Goal: Transaction & Acquisition: Purchase product/service

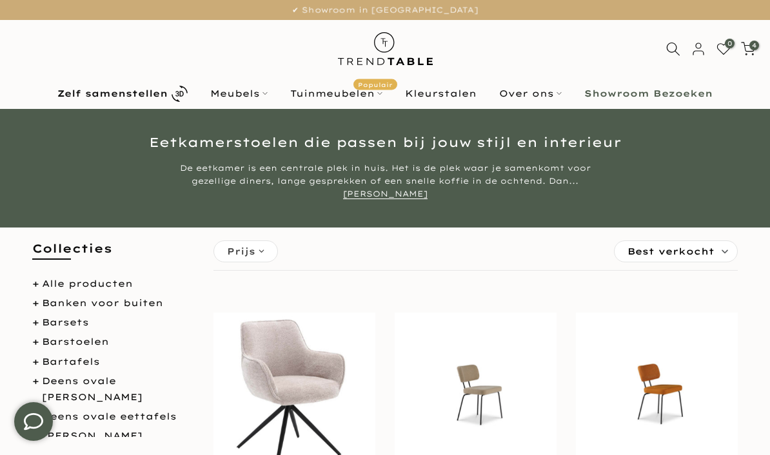
click at [163, 95] on b "Zelf samenstellen" at bounding box center [112, 93] width 110 height 9
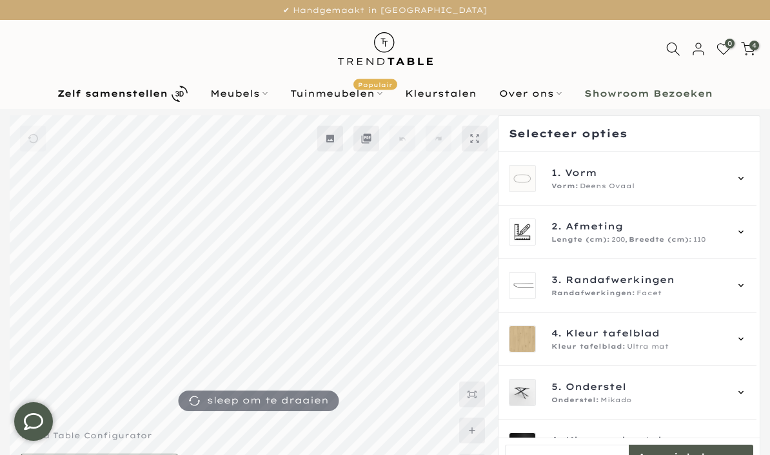
click at [757, 45] on span "4" at bounding box center [754, 46] width 10 height 10
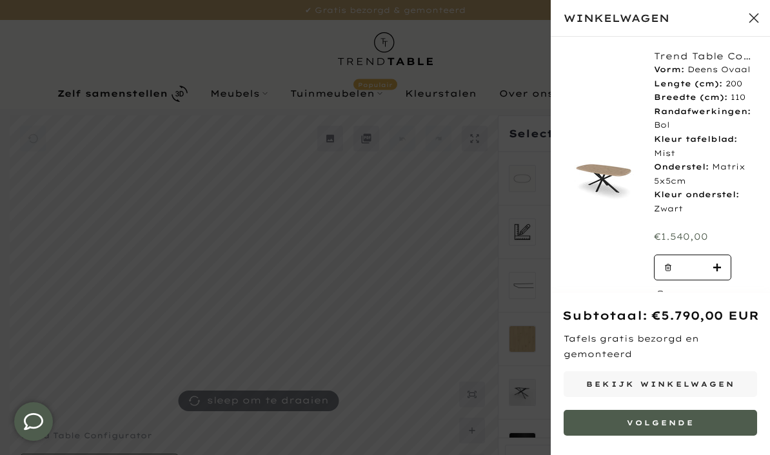
click at [711, 381] on link "Bekijk winkelwagen" at bounding box center [660, 384] width 193 height 26
click at [581, 244] on div "Trend Table Configurator - Maatwerk #: FRKIF3 Vorm: Deens Ovaal Lengte (cm): 20…" at bounding box center [660, 179] width 219 height 284
click at [755, 17] on button "Sluit winkelwagen" at bounding box center [754, 18] width 32 height 32
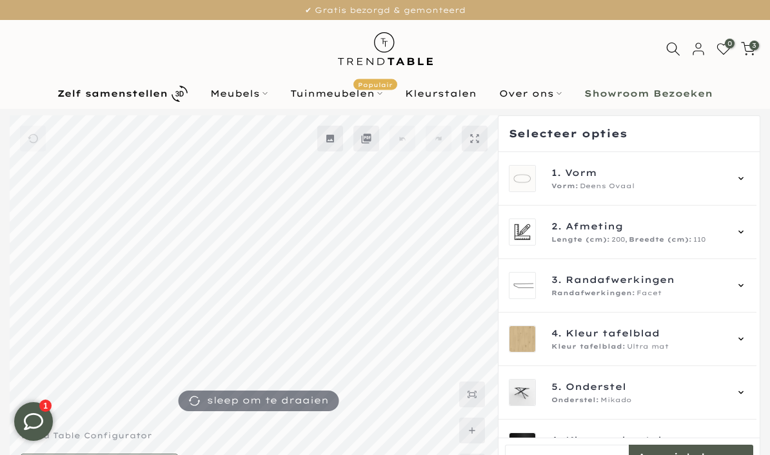
click at [746, 175] on icon at bounding box center [741, 178] width 10 height 10
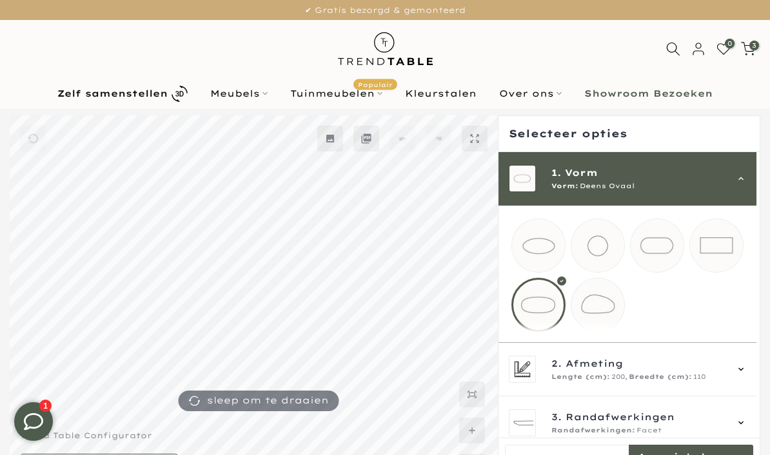
click at [722, 248] on mmq-loader at bounding box center [716, 245] width 53 height 53
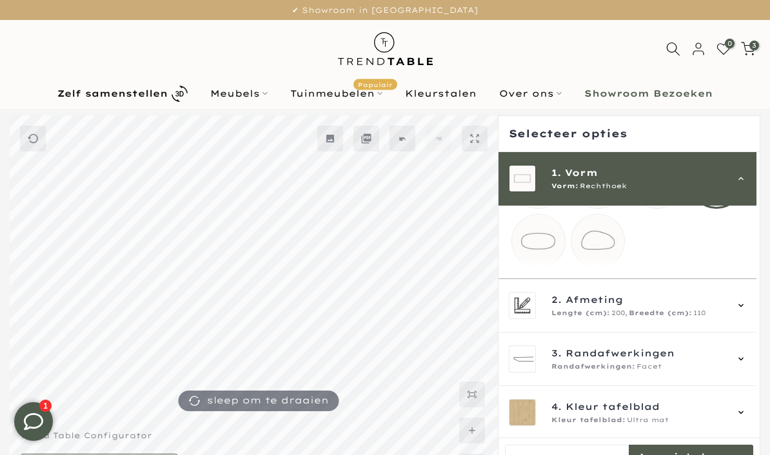
scroll to position [63, 0]
click at [746, 312] on icon at bounding box center [741, 306] width 10 height 10
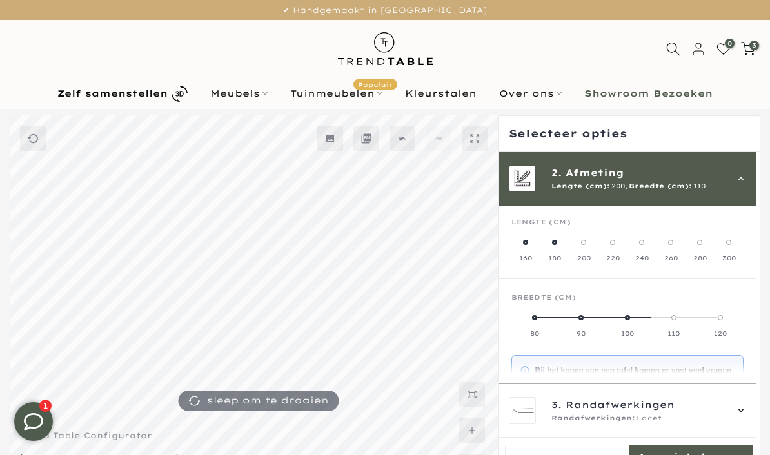
scroll to position [54, 0]
click at [559, 248] on label "180" at bounding box center [554, 251] width 29 height 26
click at [638, 320] on label "90" at bounding box center [627, 326] width 77 height 26
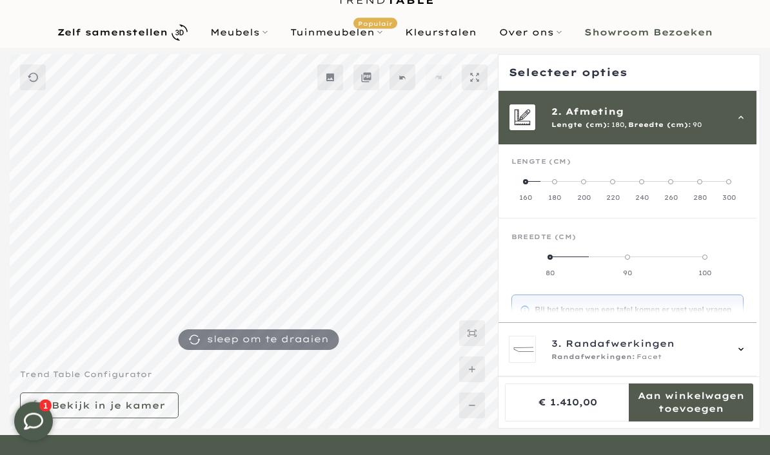
scroll to position [64, 0]
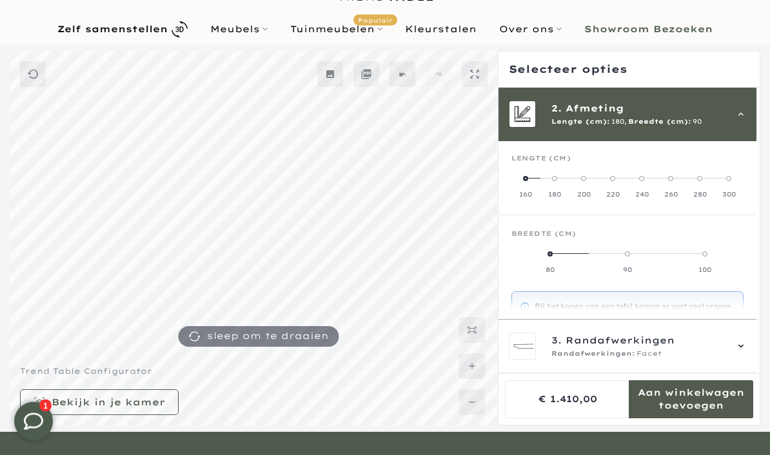
click at [746, 352] on icon at bounding box center [741, 347] width 10 height 10
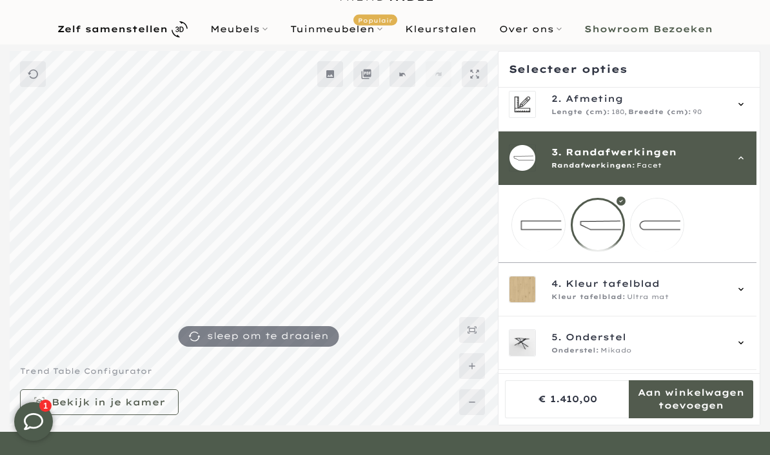
scroll to position [73, 0]
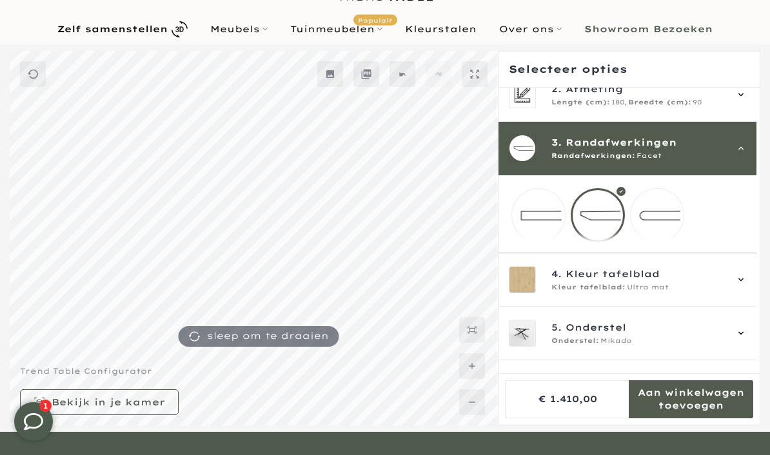
click at [746, 285] on icon at bounding box center [741, 280] width 10 height 10
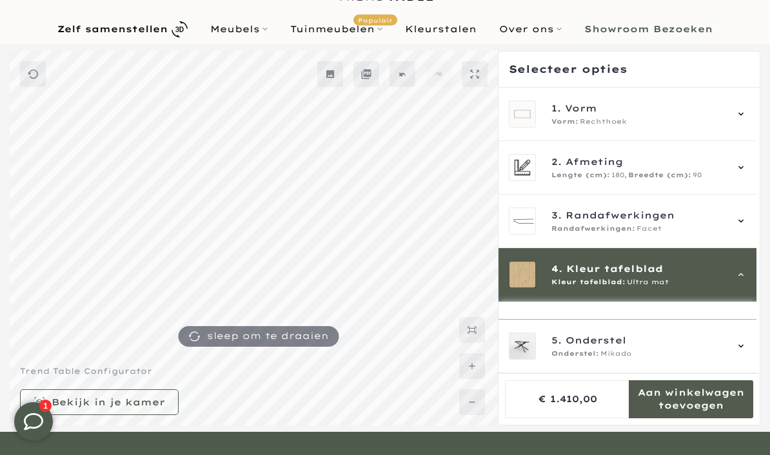
scroll to position [0, 0]
click at [755, 218] on div "3. Randafwerkingen Randafwerkingen: Facet" at bounding box center [628, 222] width 258 height 54
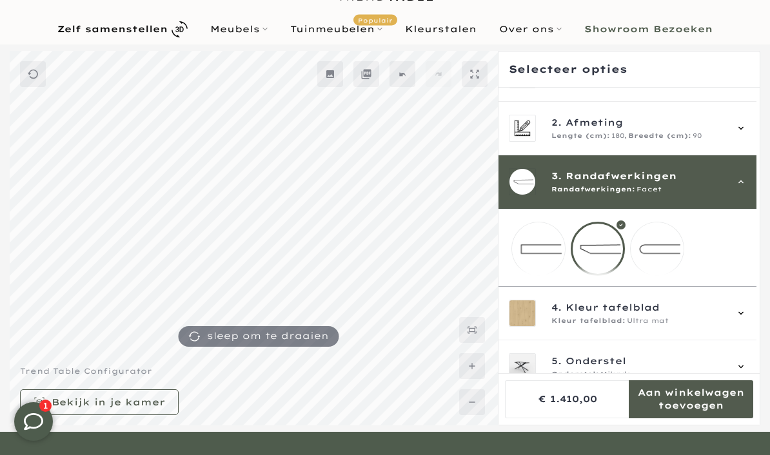
scroll to position [72, 0]
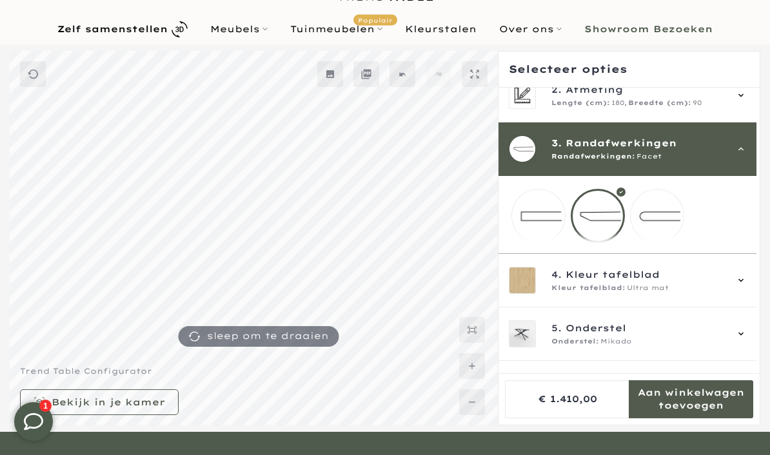
click at [543, 214] on mmq-loader at bounding box center [538, 216] width 53 height 53
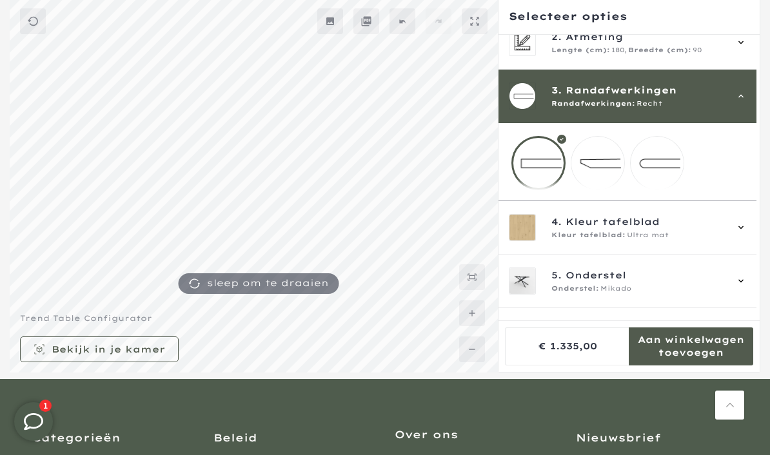
click at [605, 169] on mmq-loader at bounding box center [597, 163] width 53 height 53
click at [669, 165] on mmq-loader at bounding box center [657, 163] width 53 height 53
click at [606, 171] on mmq-loader at bounding box center [597, 163] width 53 height 53
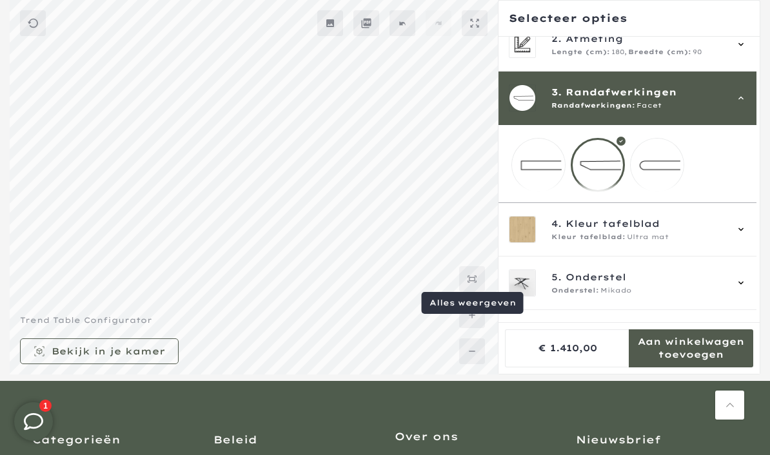
click at [477, 292] on mmq-button at bounding box center [472, 279] width 26 height 26
click at [668, 163] on mmq-loader at bounding box center [657, 165] width 53 height 53
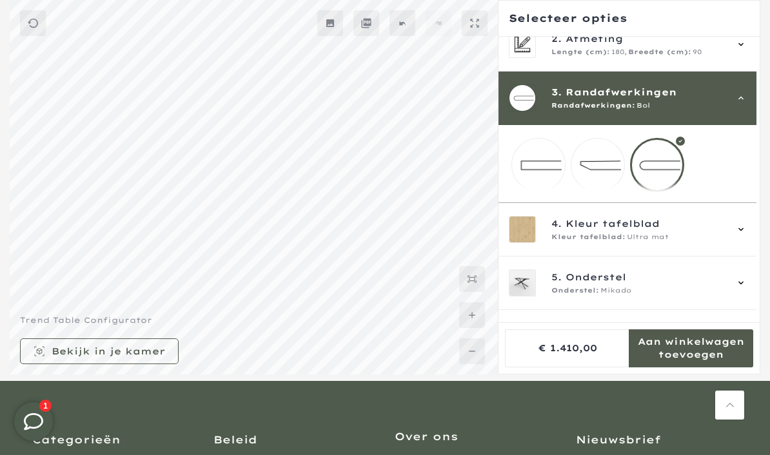
click at [606, 166] on mmq-loader at bounding box center [597, 165] width 53 height 53
click at [754, 235] on div "4. Kleur tafelblad Kleur tafelblad: Ultra mat" at bounding box center [628, 230] width 258 height 54
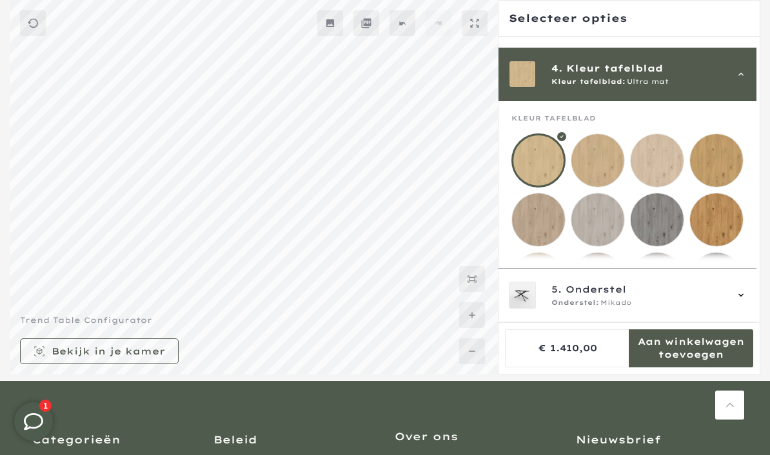
scroll to position [161, 0]
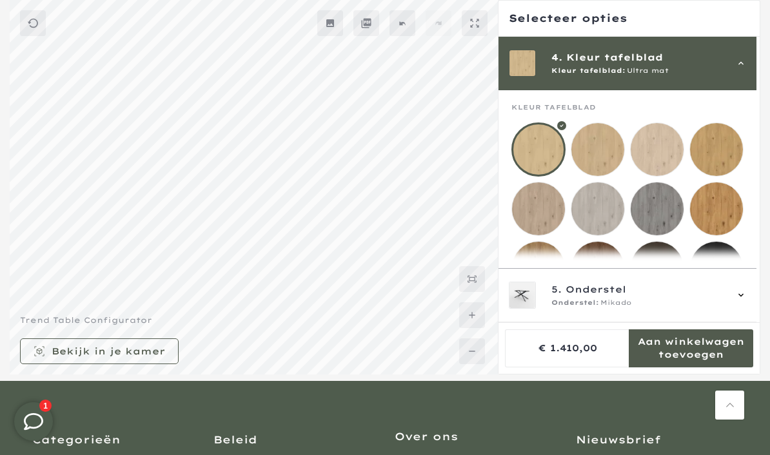
click at [604, 152] on mmq-loader at bounding box center [597, 149] width 53 height 53
click at [545, 209] on mmq-loader at bounding box center [538, 209] width 53 height 53
click at [540, 270] on mmq-loader at bounding box center [538, 268] width 53 height 53
click at [543, 210] on mmq-loader at bounding box center [538, 209] width 53 height 53
click at [660, 144] on mmq-loader at bounding box center [657, 149] width 53 height 53
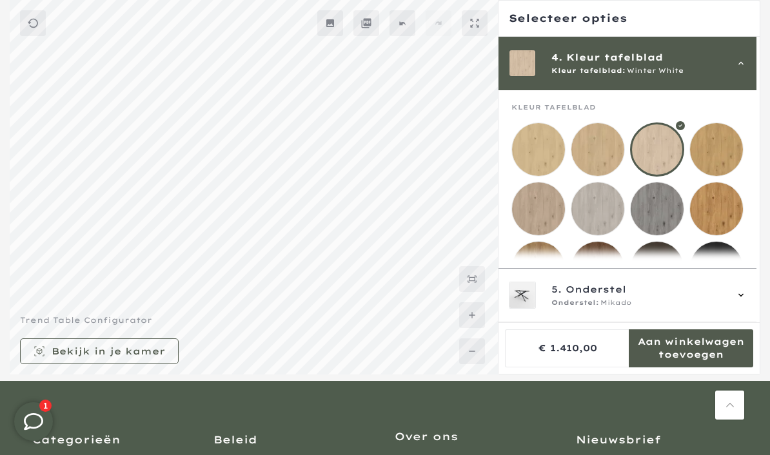
click at [537, 208] on mmq-loader at bounding box center [538, 209] width 53 height 53
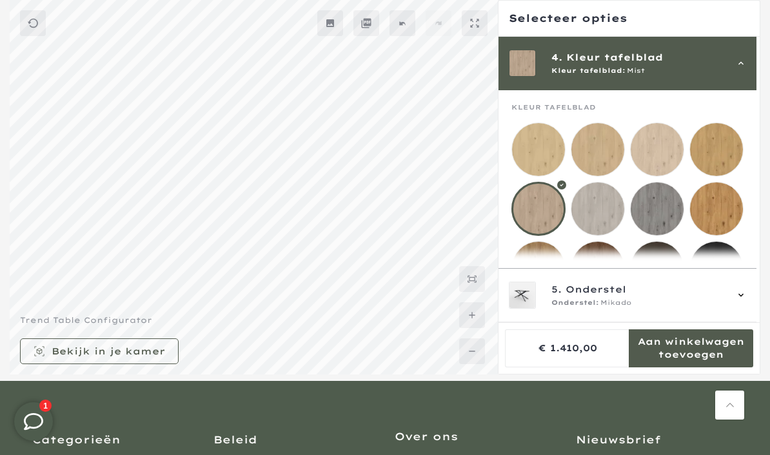
click at [726, 148] on mmq-loader at bounding box center [716, 149] width 53 height 53
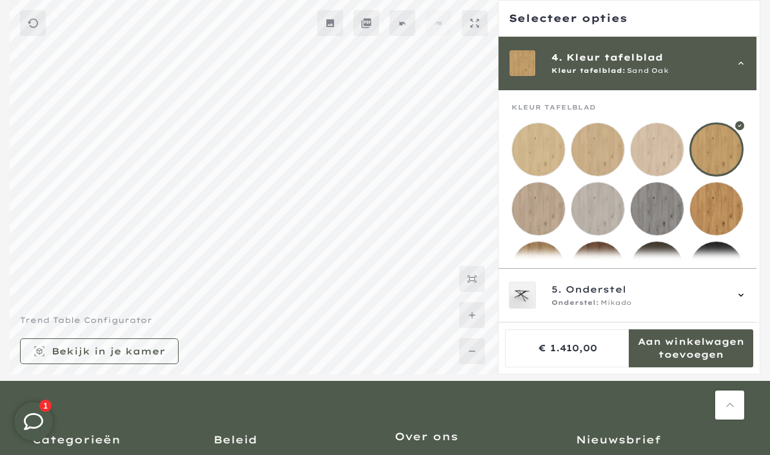
click at [604, 212] on mmq-loader at bounding box center [597, 209] width 53 height 53
click at [664, 210] on mmq-loader at bounding box center [657, 209] width 53 height 53
click at [724, 213] on mmq-loader at bounding box center [716, 209] width 53 height 53
click at [543, 269] on mmq-loader at bounding box center [538, 268] width 53 height 53
click at [546, 209] on mmq-loader at bounding box center [538, 209] width 53 height 53
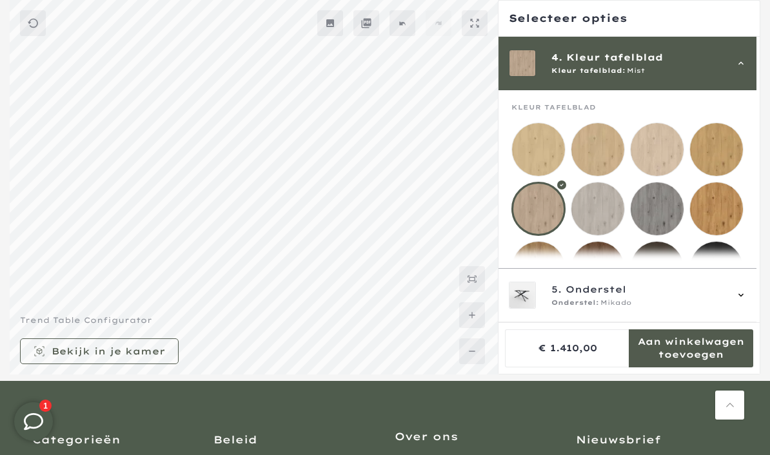
click at [746, 301] on icon at bounding box center [741, 295] width 10 height 10
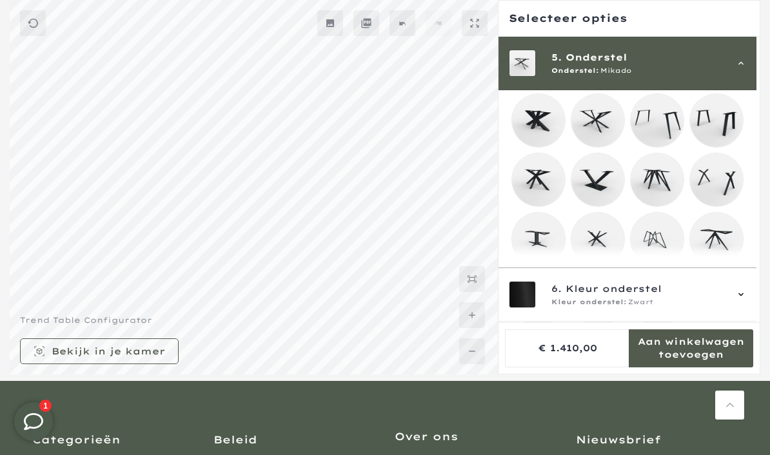
scroll to position [283, 0]
click at [544, 183] on mmq-loader at bounding box center [538, 179] width 53 height 53
click at [729, 191] on mmq-loader at bounding box center [716, 179] width 53 height 53
click at [727, 245] on mmq-loader at bounding box center [716, 239] width 53 height 53
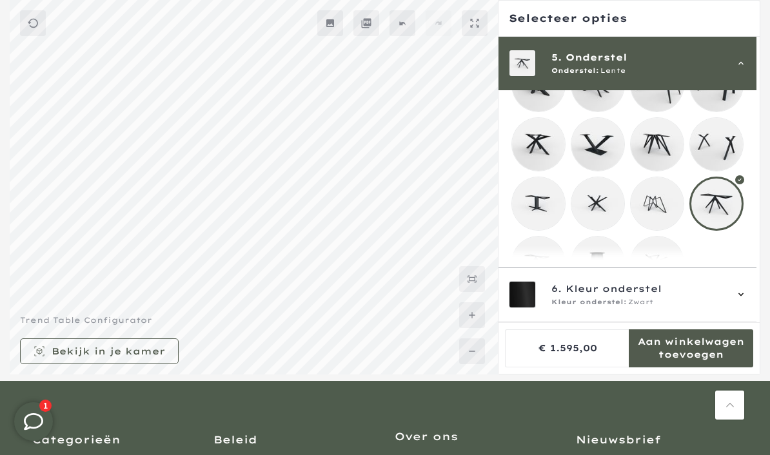
scroll to position [317, 0]
click at [658, 214] on mmq-loader at bounding box center [657, 205] width 53 height 53
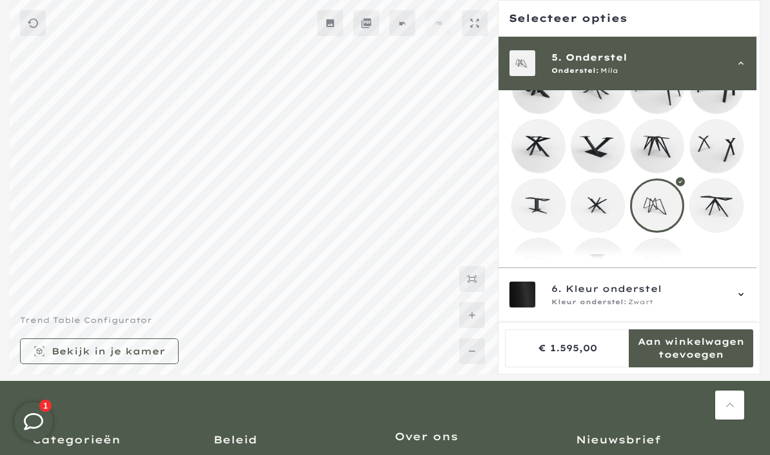
click at [600, 212] on mmq-loader at bounding box center [597, 205] width 53 height 53
click at [664, 149] on mmq-loader at bounding box center [657, 146] width 53 height 53
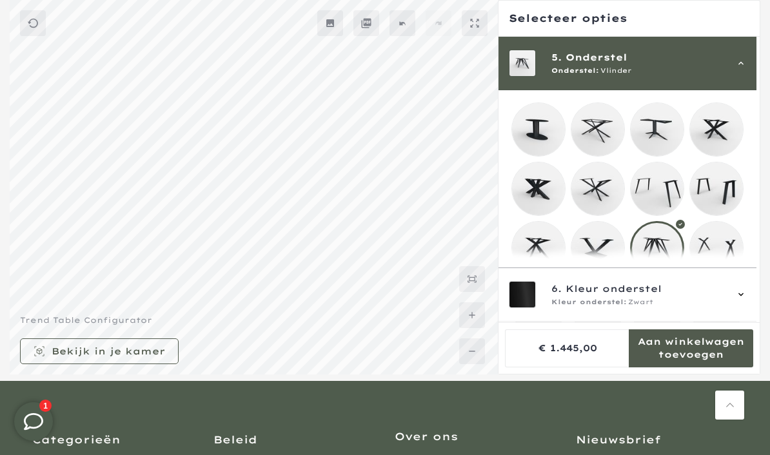
scroll to position [215, 0]
click at [663, 130] on mmq-loader at bounding box center [657, 129] width 53 height 53
click at [602, 135] on mmq-loader at bounding box center [597, 129] width 53 height 53
click at [601, 190] on mmq-loader at bounding box center [597, 189] width 53 height 53
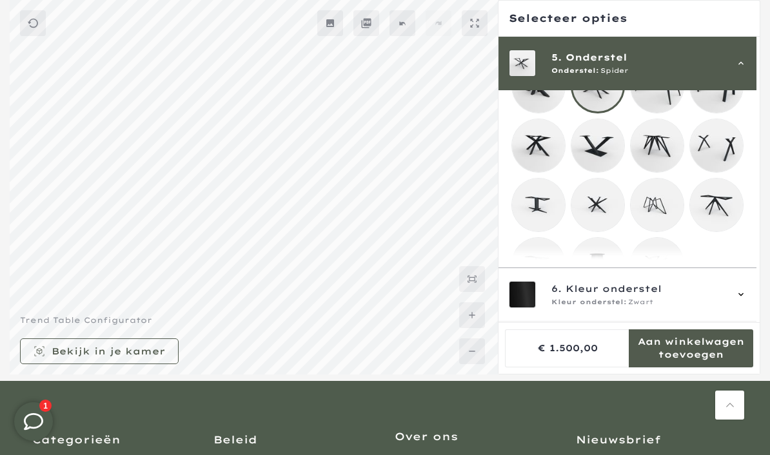
scroll to position [317, 0]
click at [666, 277] on mmq-loader at bounding box center [657, 265] width 53 height 53
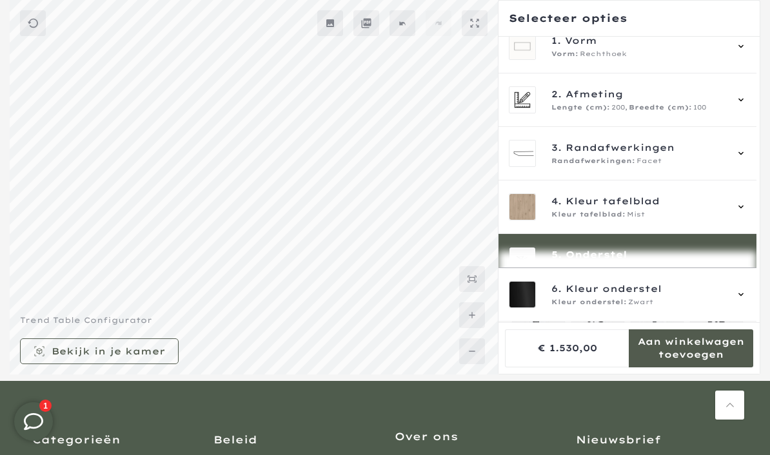
scroll to position [17, 0]
click at [746, 150] on icon at bounding box center [741, 153] width 10 height 10
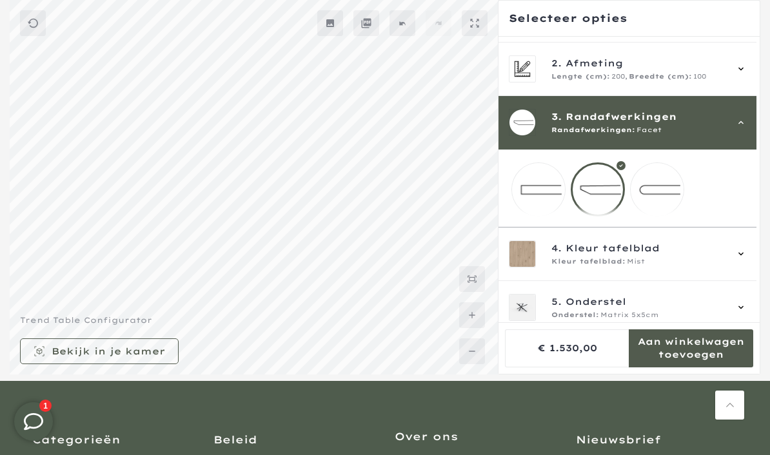
scroll to position [72, 0]
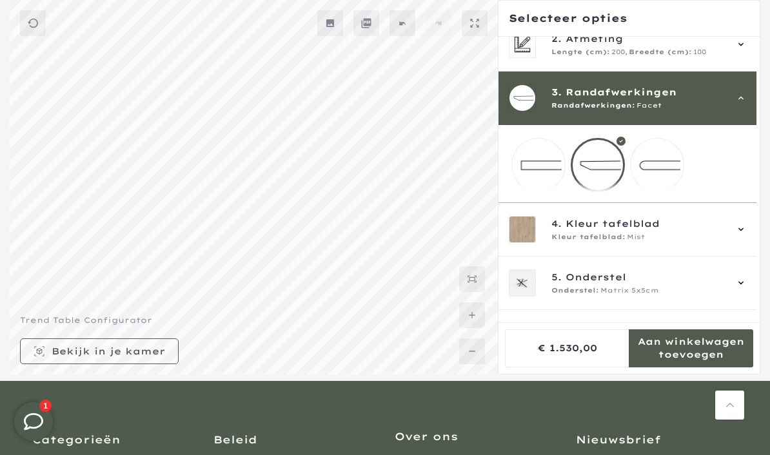
click at [544, 168] on mmq-loader at bounding box center [538, 165] width 53 height 53
click at [664, 168] on mmq-loader at bounding box center [657, 165] width 53 height 53
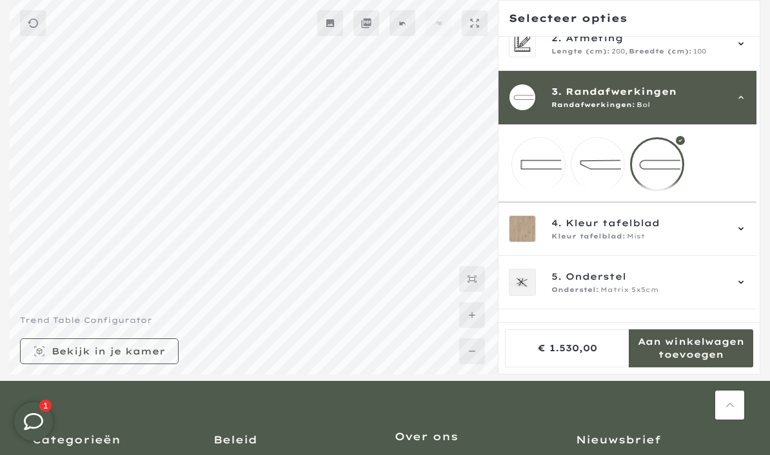
scroll to position [108, 0]
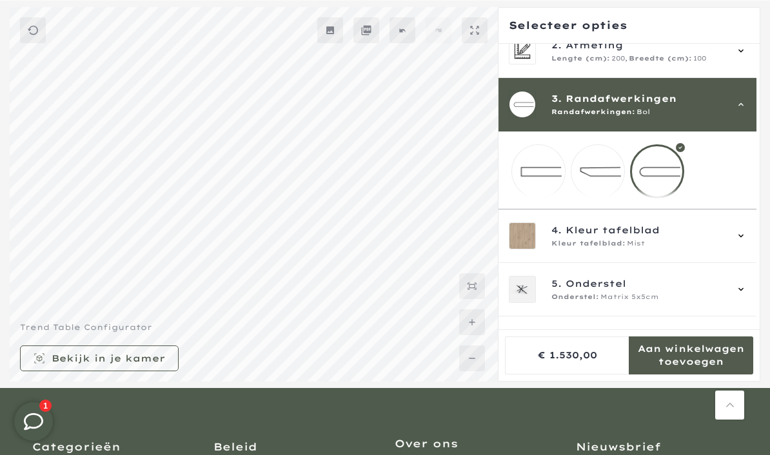
click at [706, 368] on mmq-formatted-message at bounding box center [691, 355] width 124 height 26
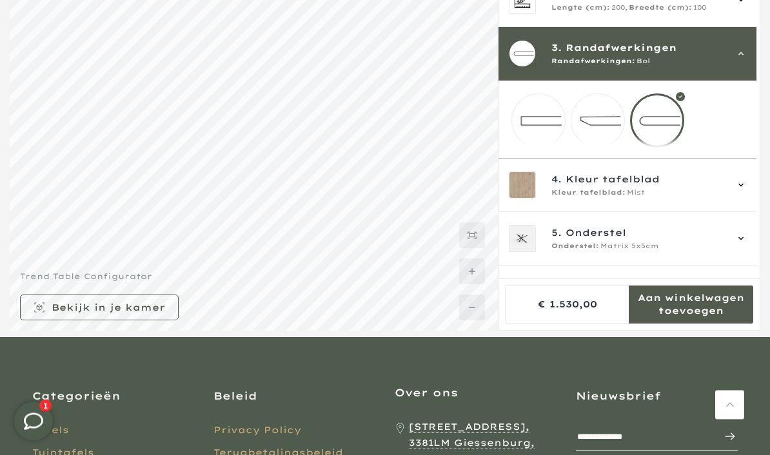
scroll to position [159, 0]
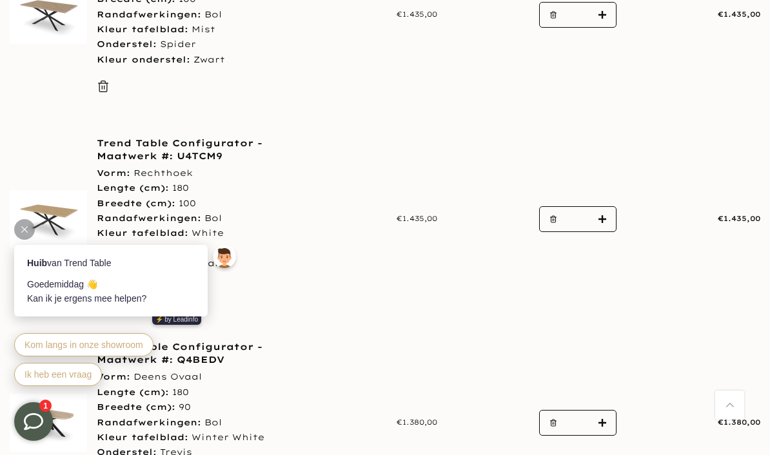
click at [30, 226] on div at bounding box center [24, 229] width 21 height 21
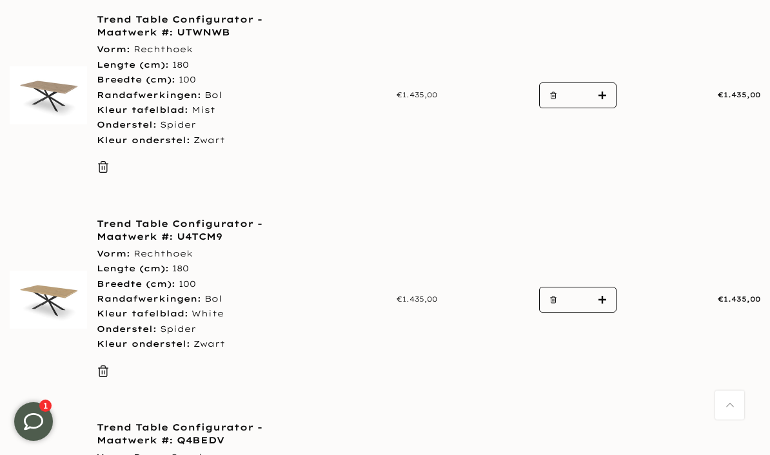
scroll to position [495, 0]
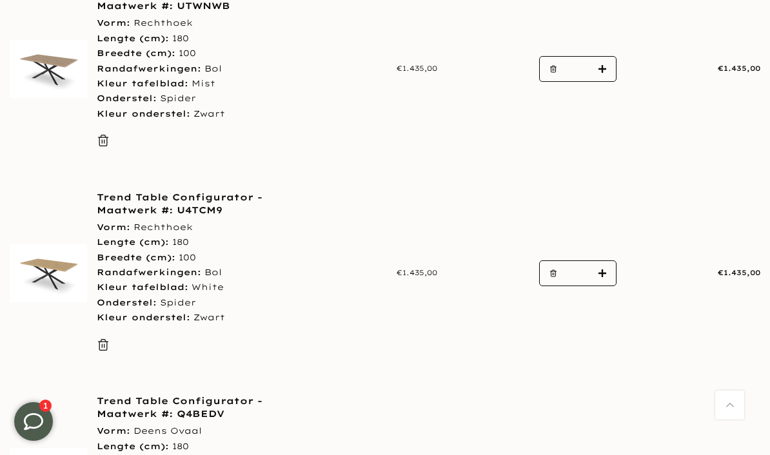
click at [552, 270] on use "button" at bounding box center [553, 273] width 6 height 6
type input "*"
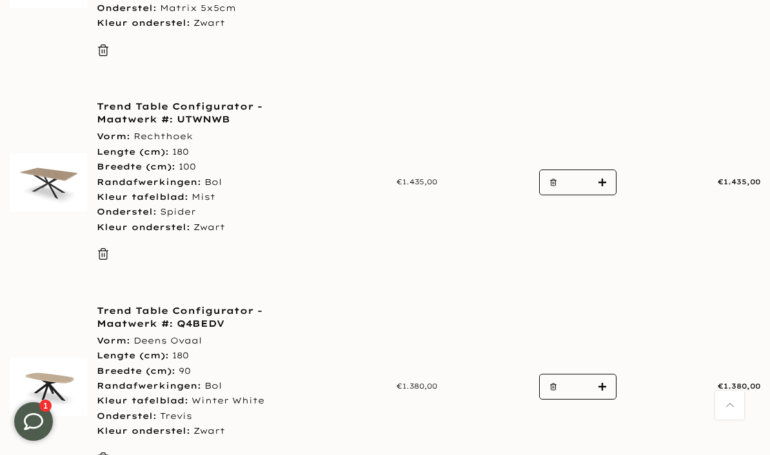
scroll to position [384, 0]
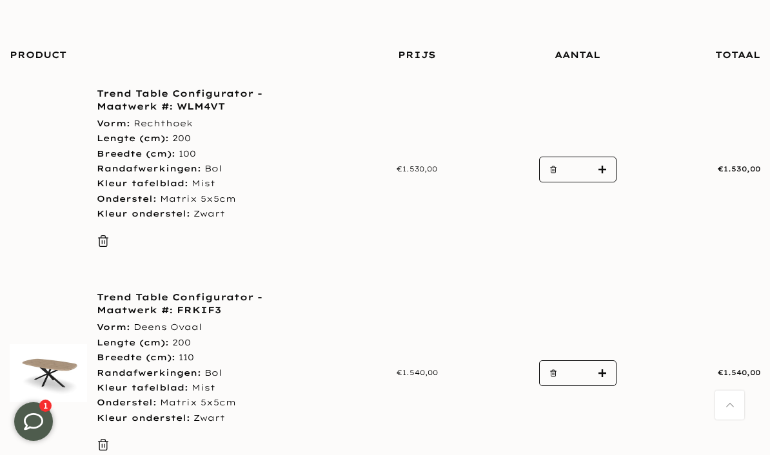
scroll to position [190, 0]
